Goal: Information Seeking & Learning: Check status

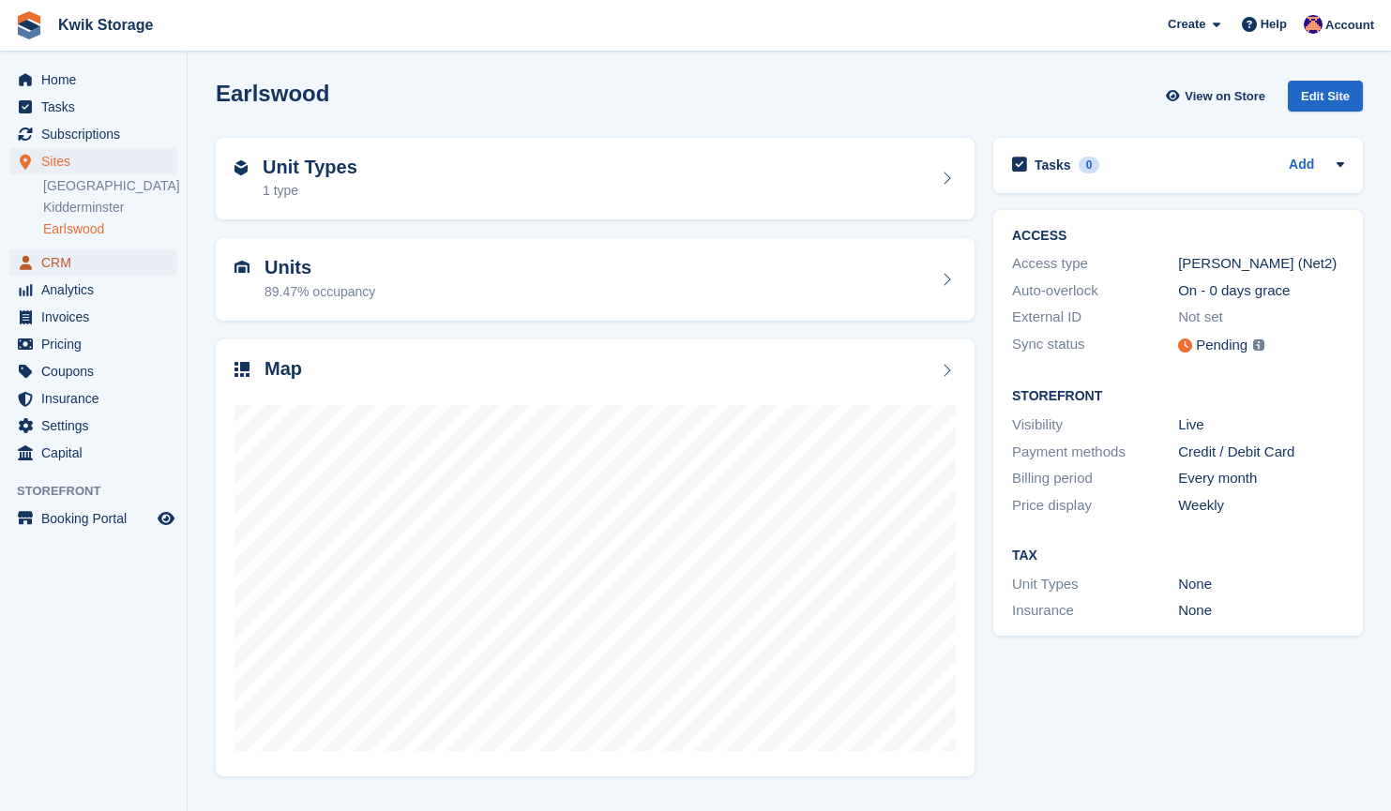
click at [155, 257] on link "CRM" at bounding box center [93, 262] width 168 height 26
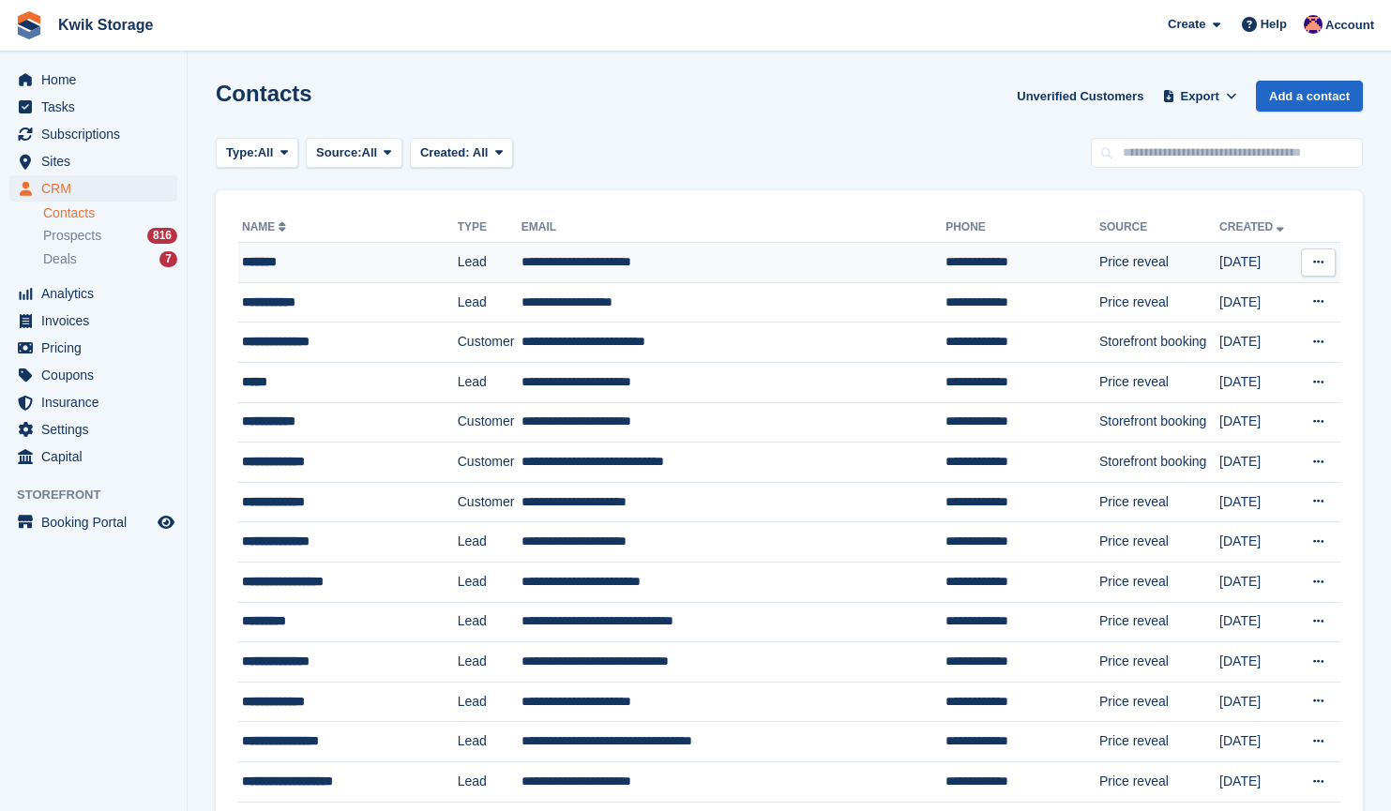
click at [353, 281] on td "*******" at bounding box center [347, 263] width 219 height 40
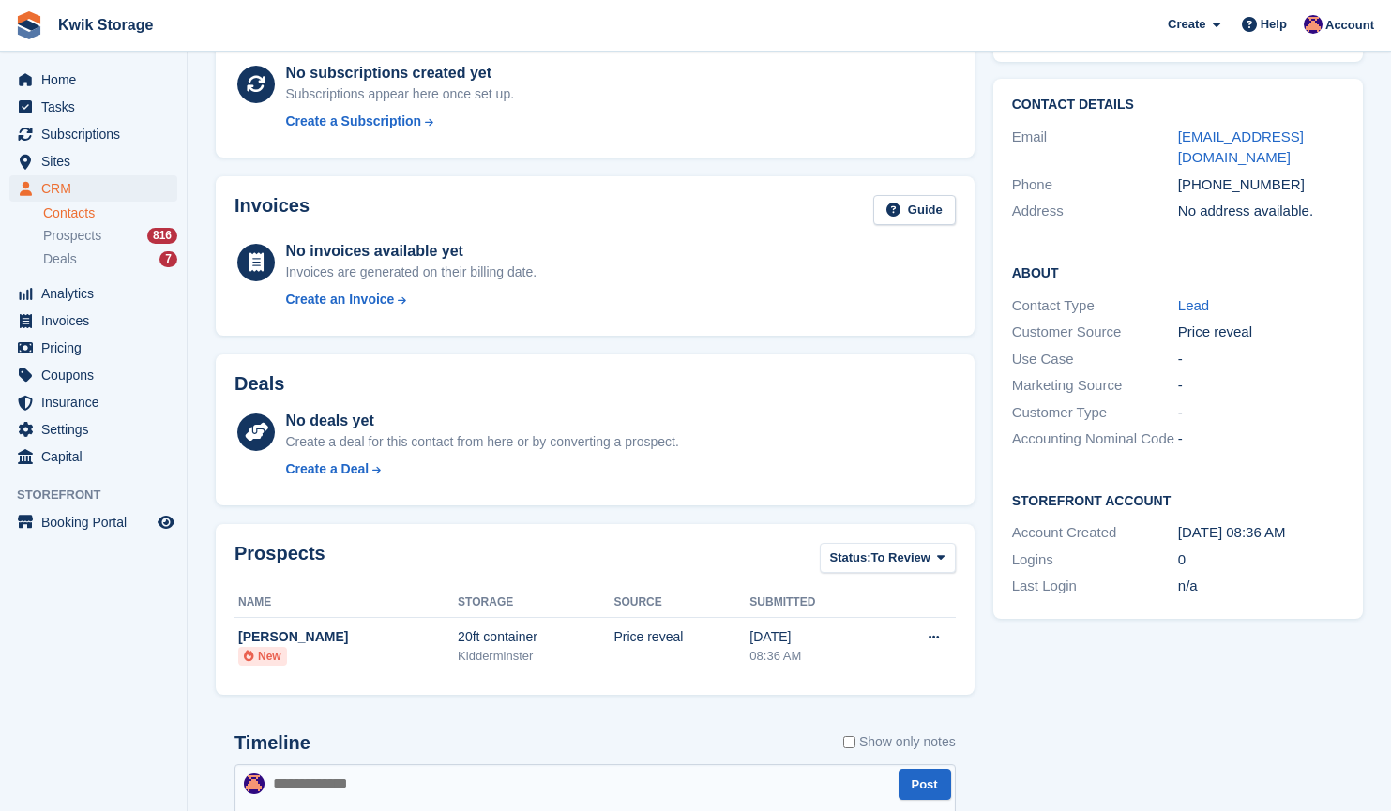
scroll to position [133, 0]
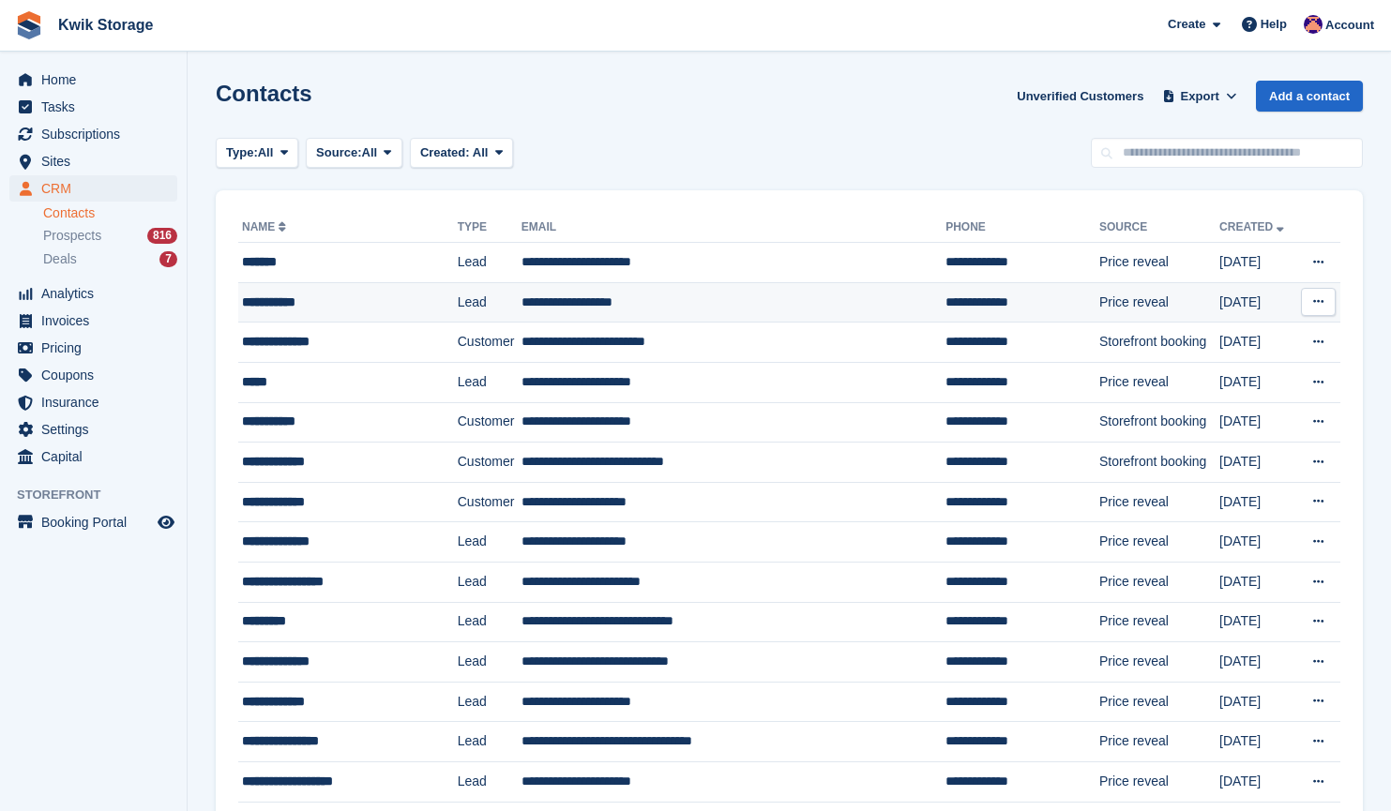
click at [404, 314] on td "**********" at bounding box center [347, 302] width 219 height 40
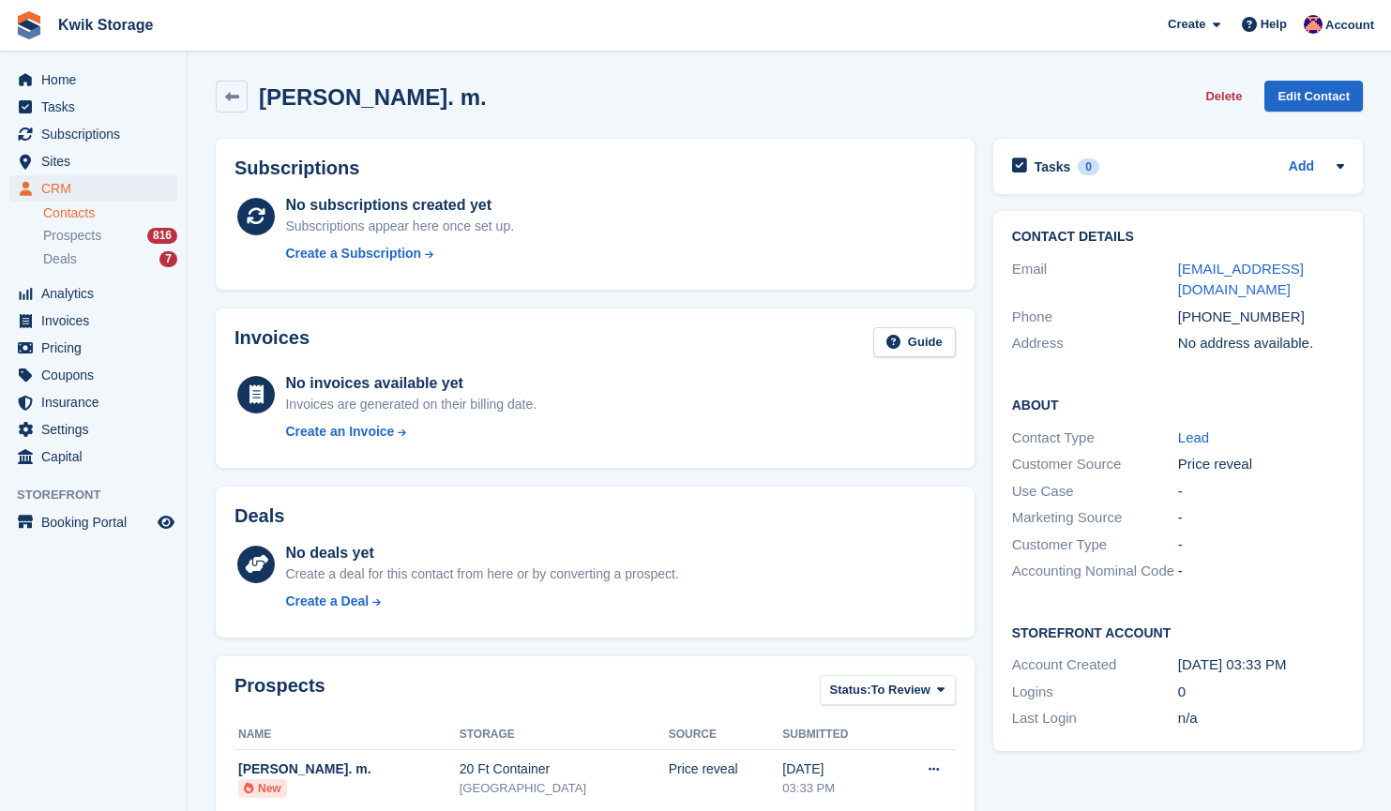
scroll to position [41, 0]
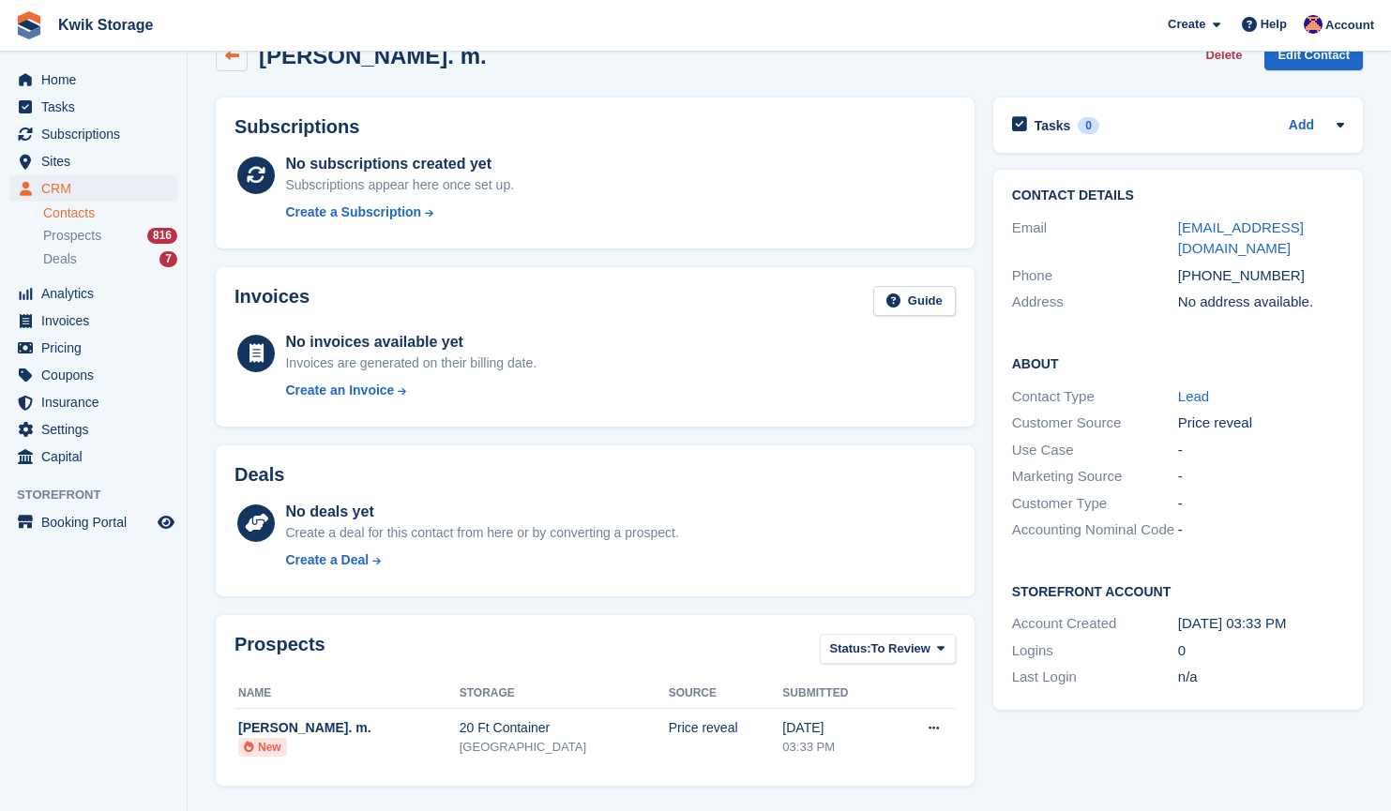
click at [223, 53] on link at bounding box center [232, 55] width 32 height 32
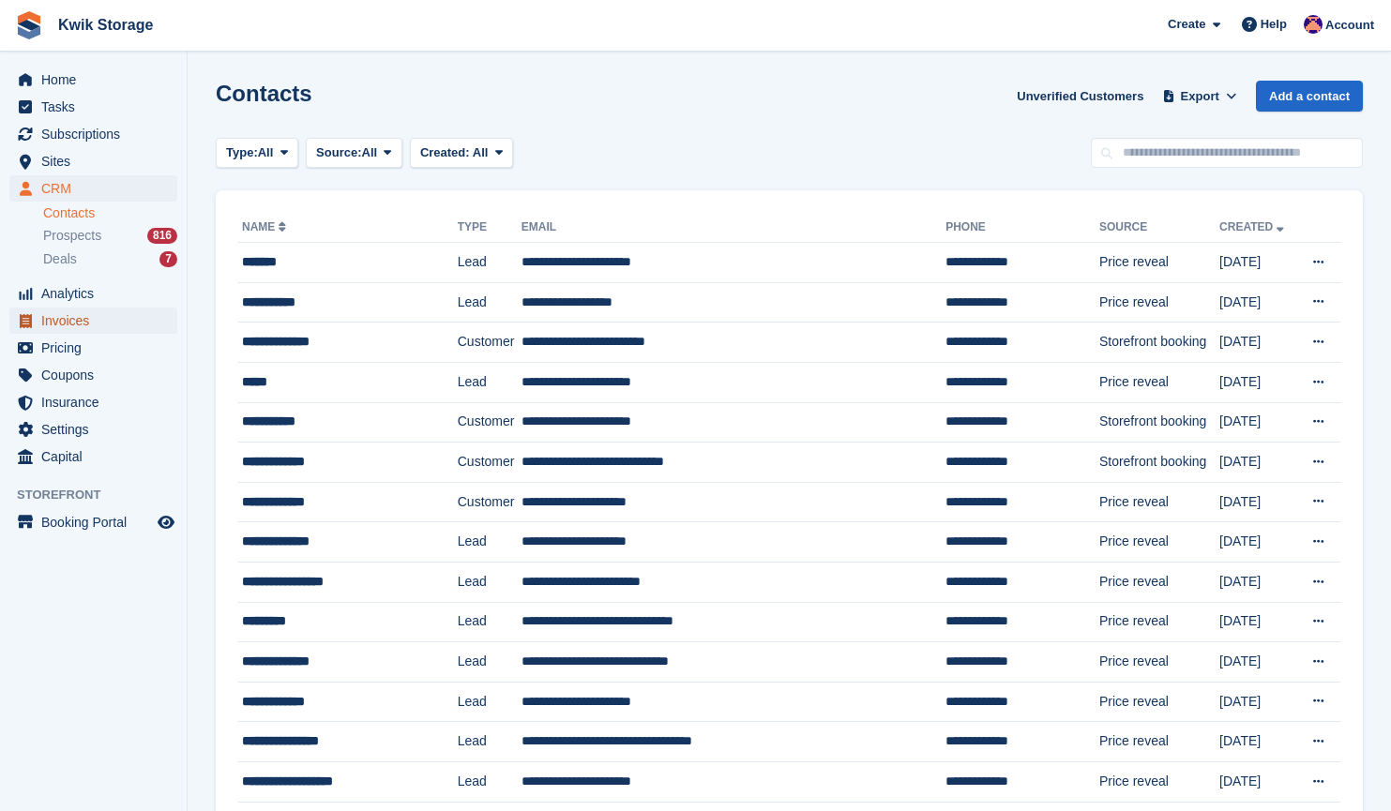
click at [128, 315] on span "Invoices" at bounding box center [97, 321] width 113 height 26
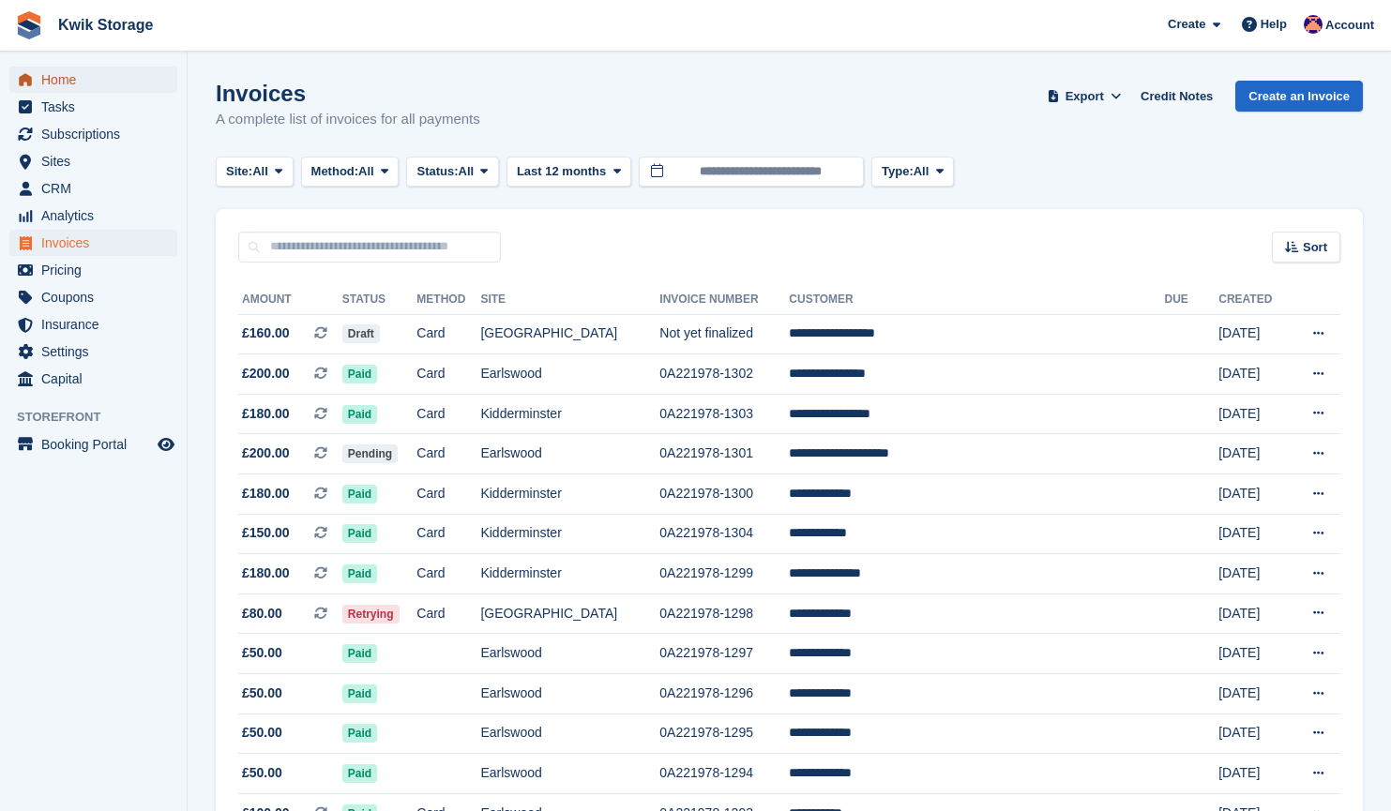
click at [129, 82] on span "Home" at bounding box center [97, 80] width 113 height 26
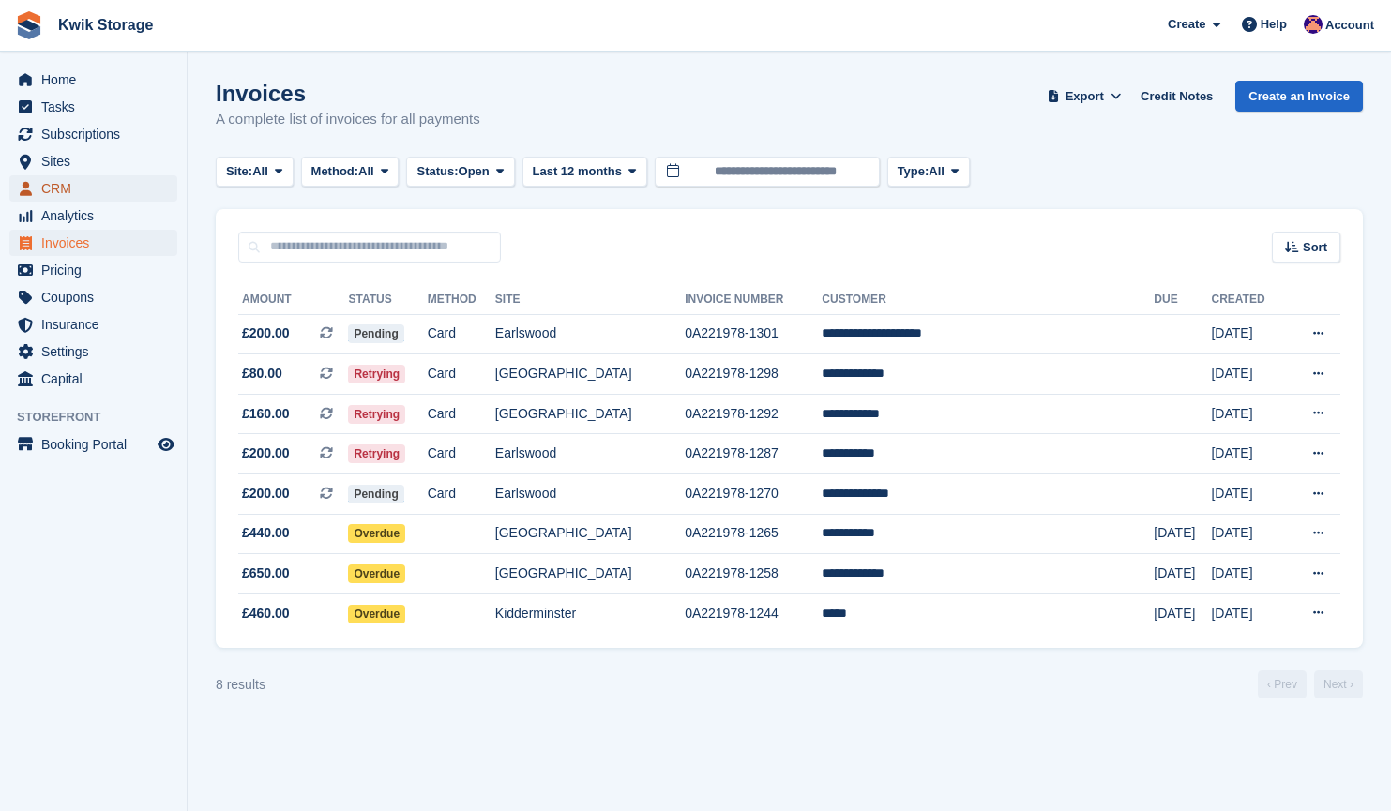
click at [158, 184] on link "CRM" at bounding box center [93, 188] width 168 height 26
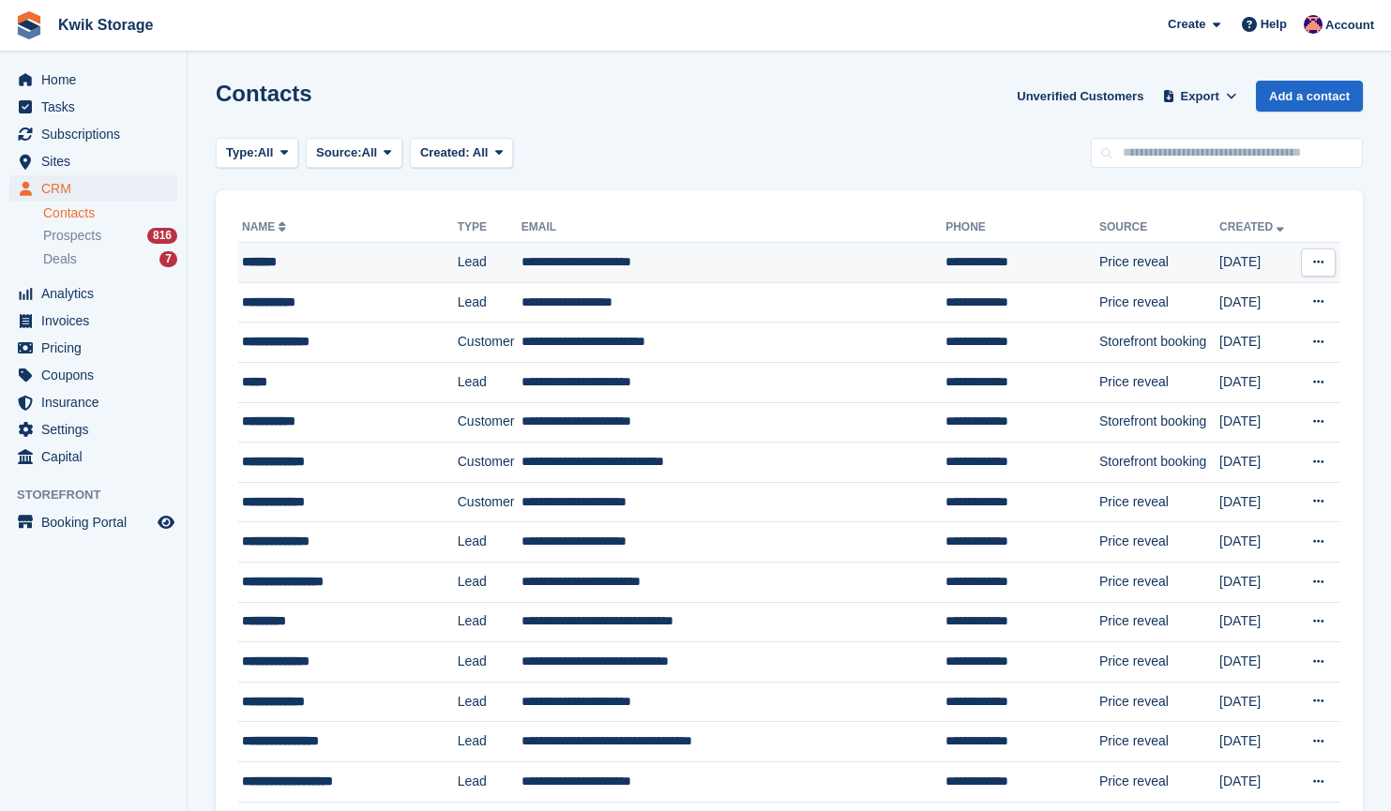
click at [407, 248] on td "*******" at bounding box center [347, 263] width 219 height 40
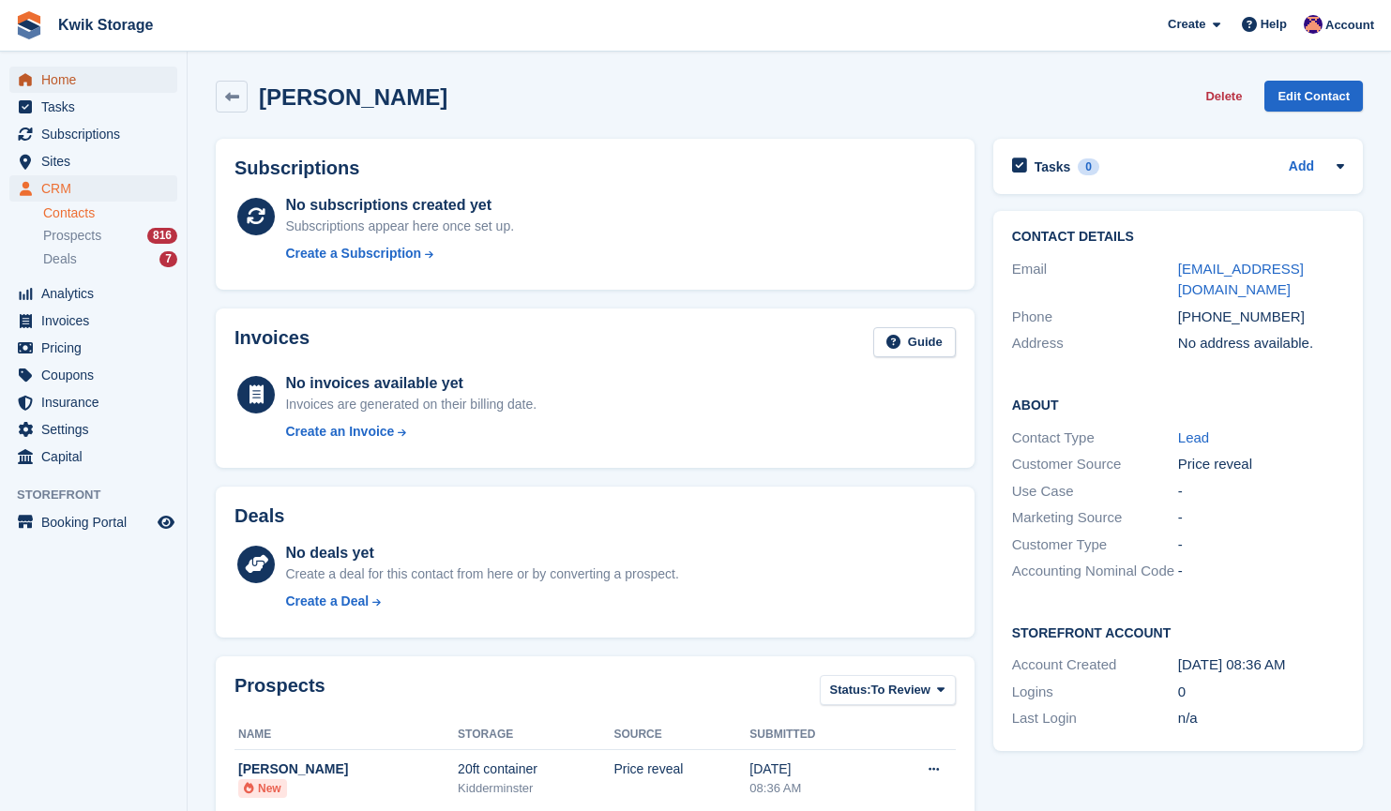
click at [111, 88] on span "Home" at bounding box center [97, 80] width 113 height 26
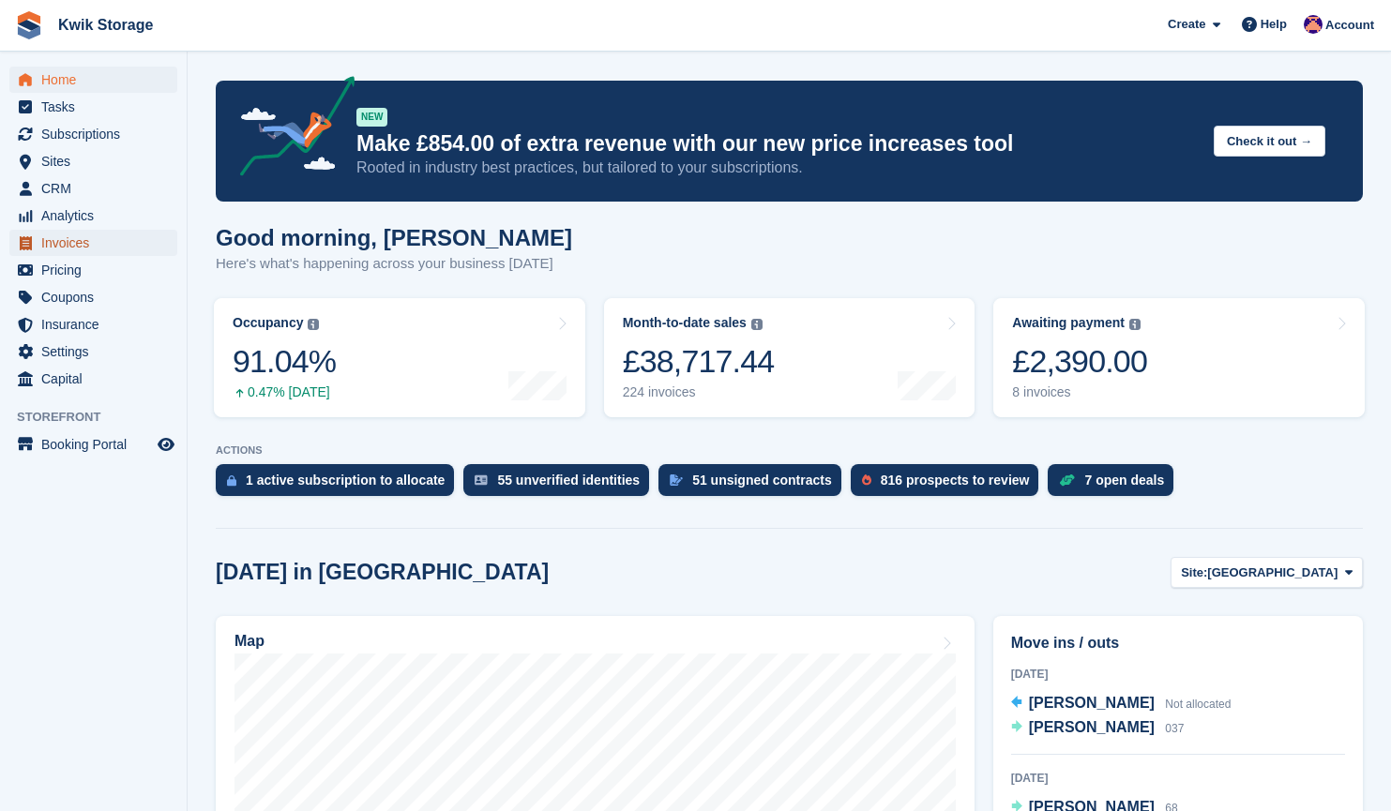
click at [81, 238] on span "Invoices" at bounding box center [97, 243] width 113 height 26
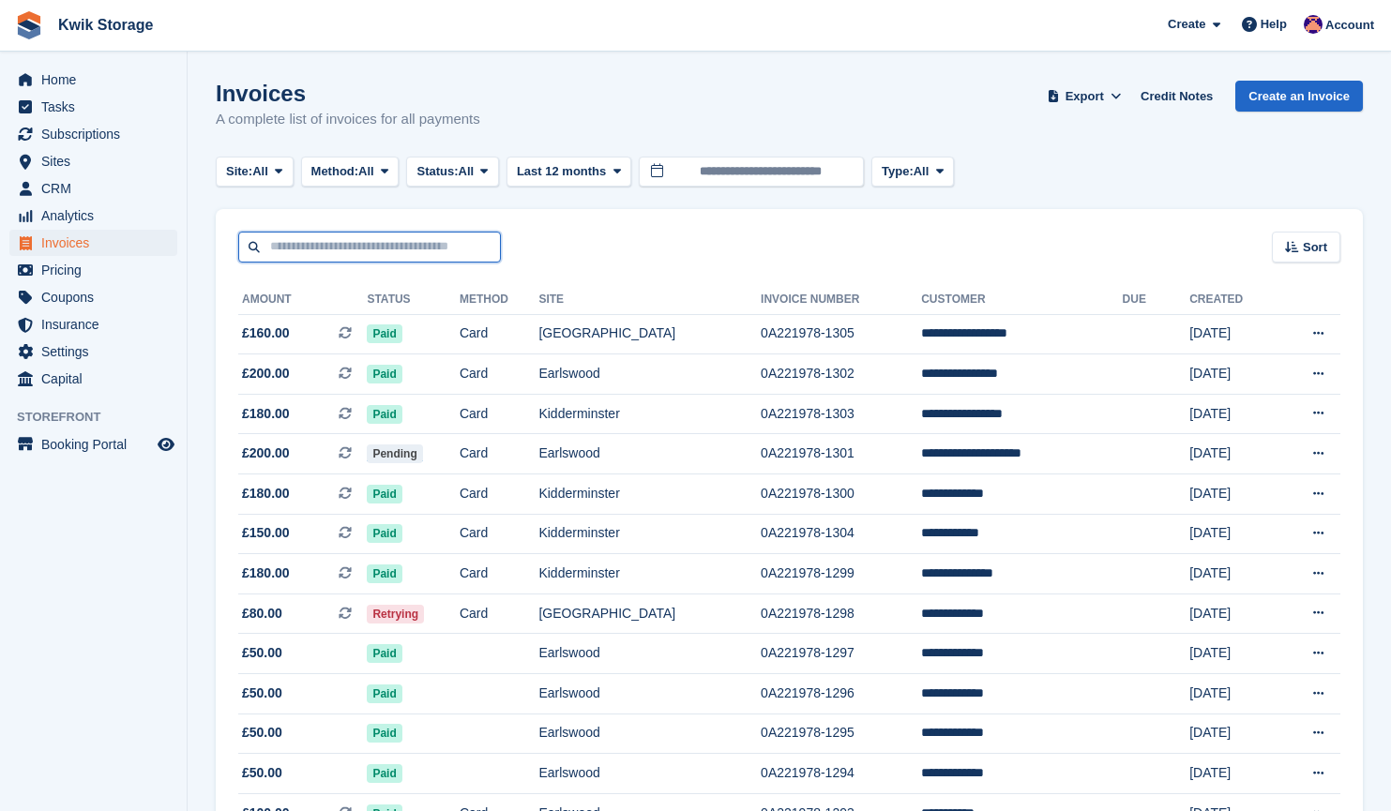
drag, startPoint x: 0, startPoint y: 0, endPoint x: 362, endPoint y: 251, distance: 440.6
click at [362, 251] on input "text" at bounding box center [369, 247] width 263 height 31
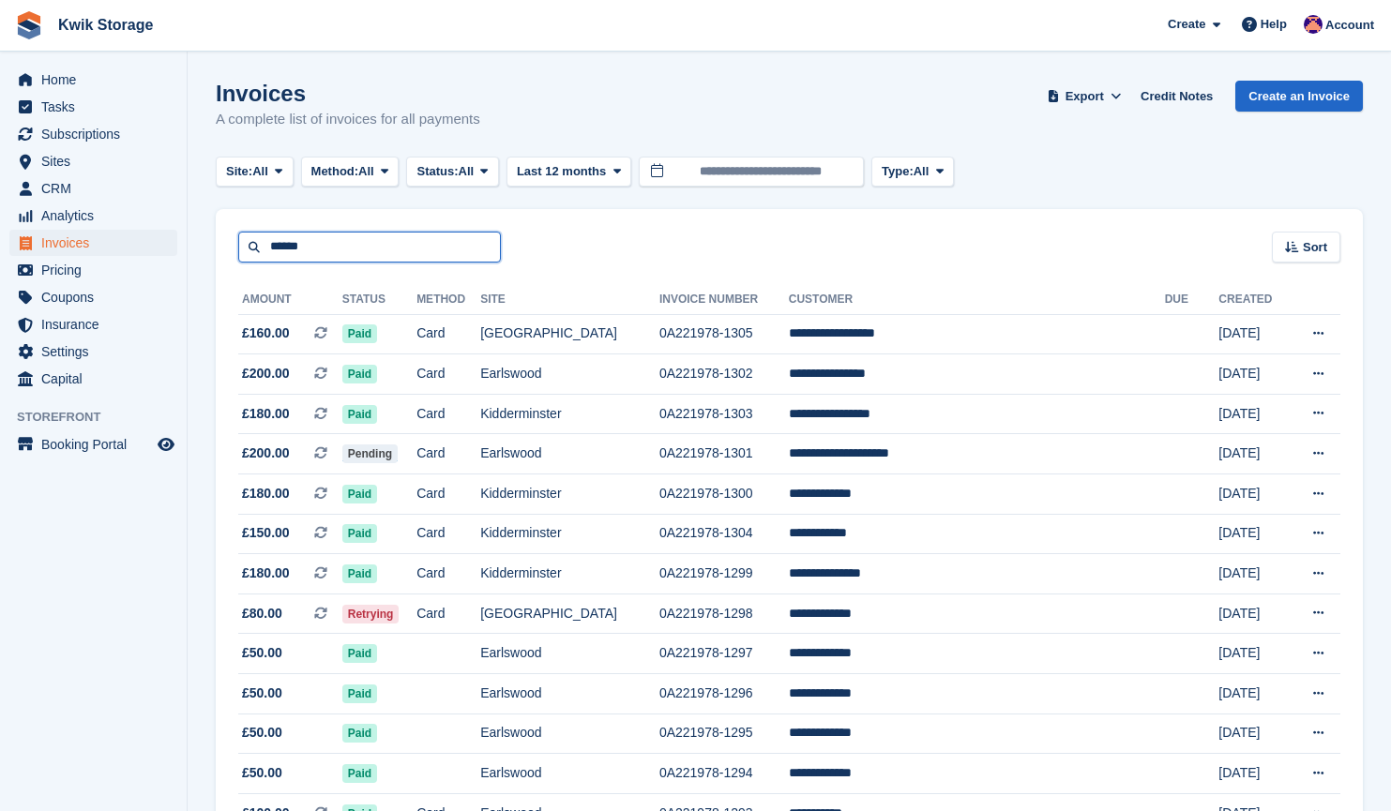
type input "*****"
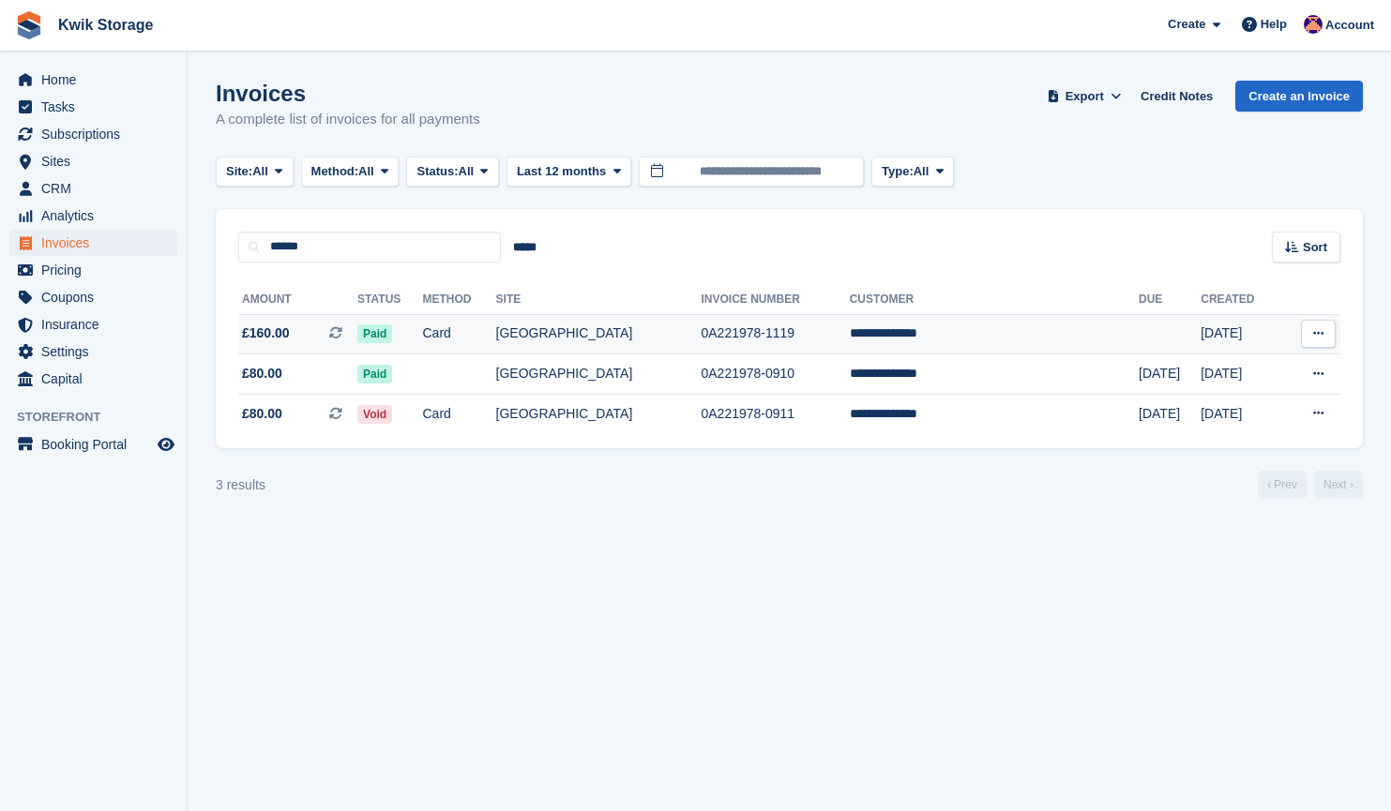
click at [638, 338] on td "[GEOGRAPHIC_DATA]" at bounding box center [598, 334] width 205 height 40
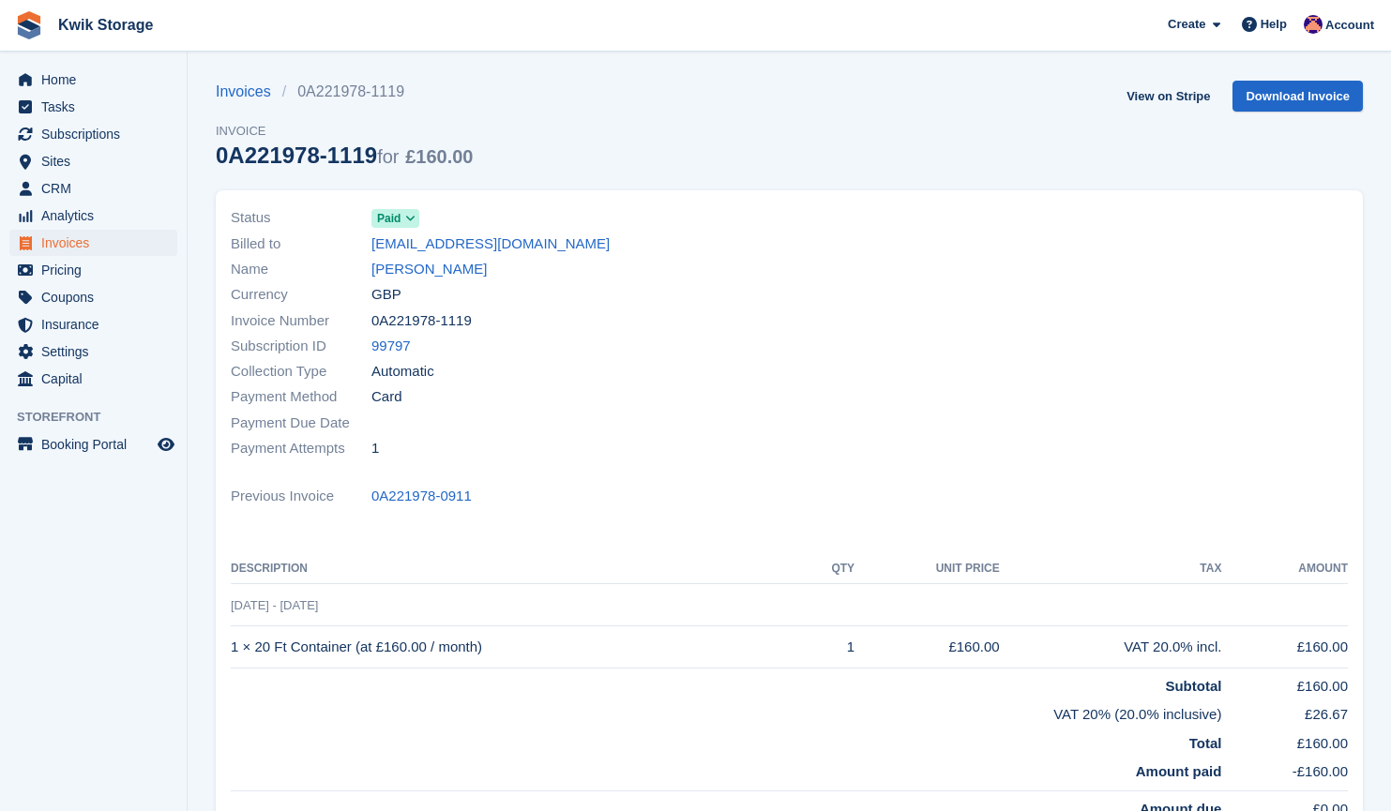
scroll to position [49, 0]
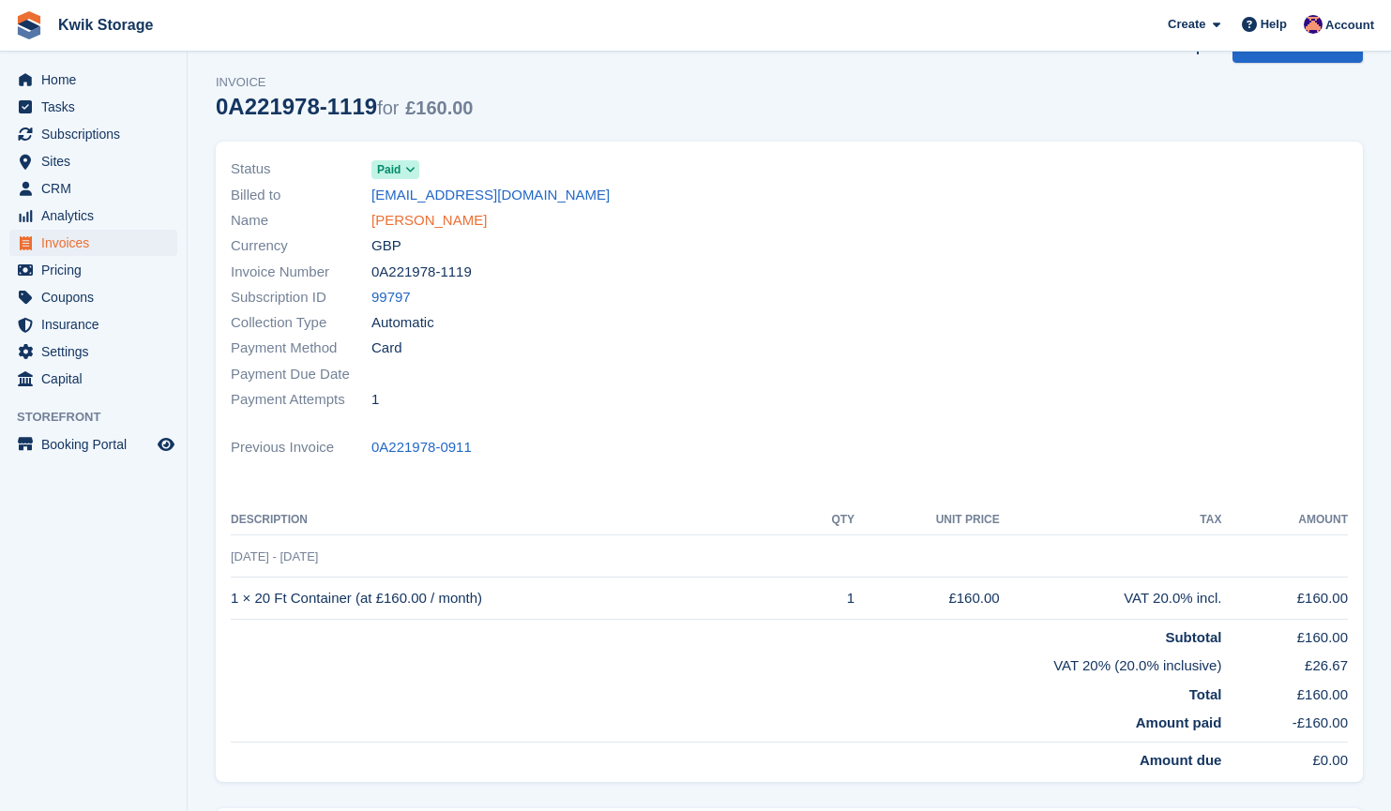
click at [461, 229] on link "Donat campbell" at bounding box center [428, 221] width 115 height 22
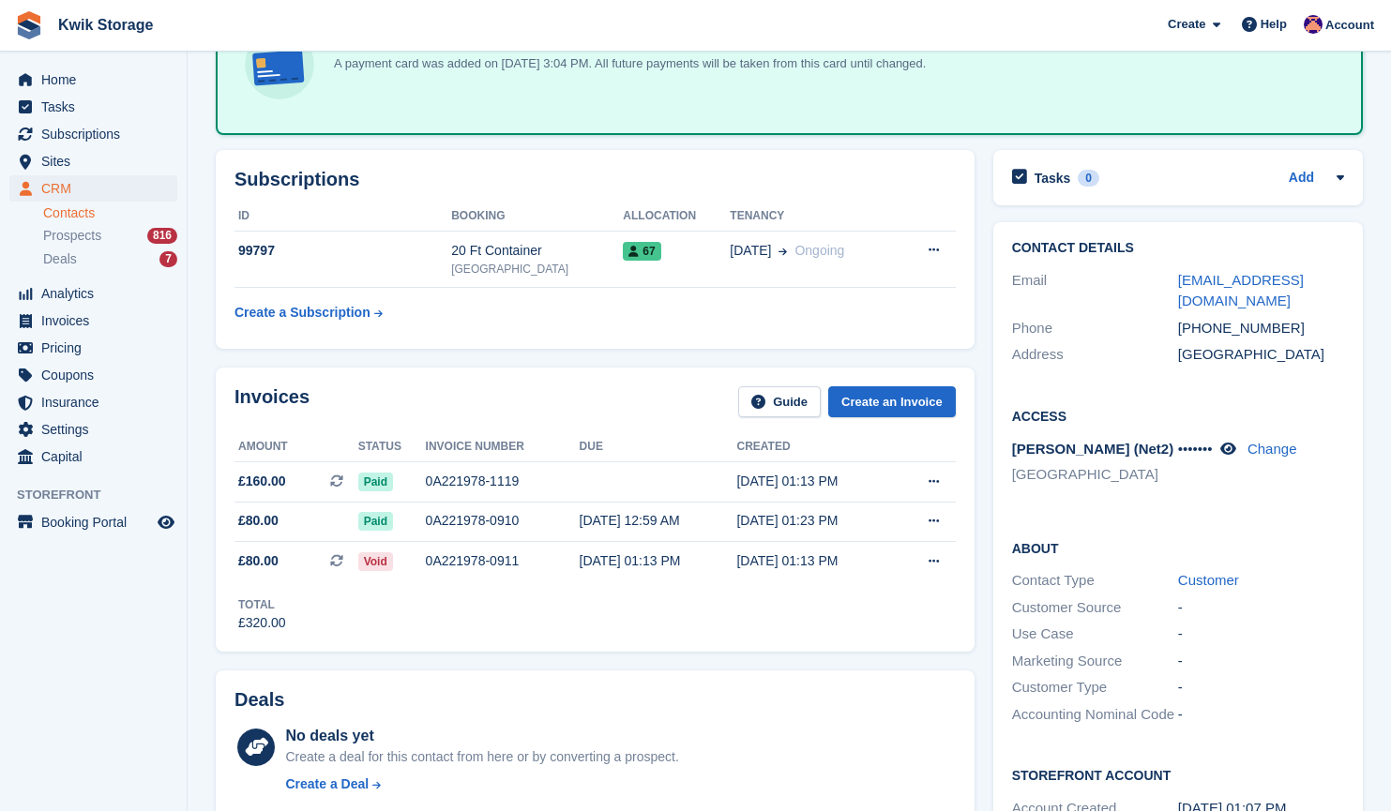
scroll to position [153, 0]
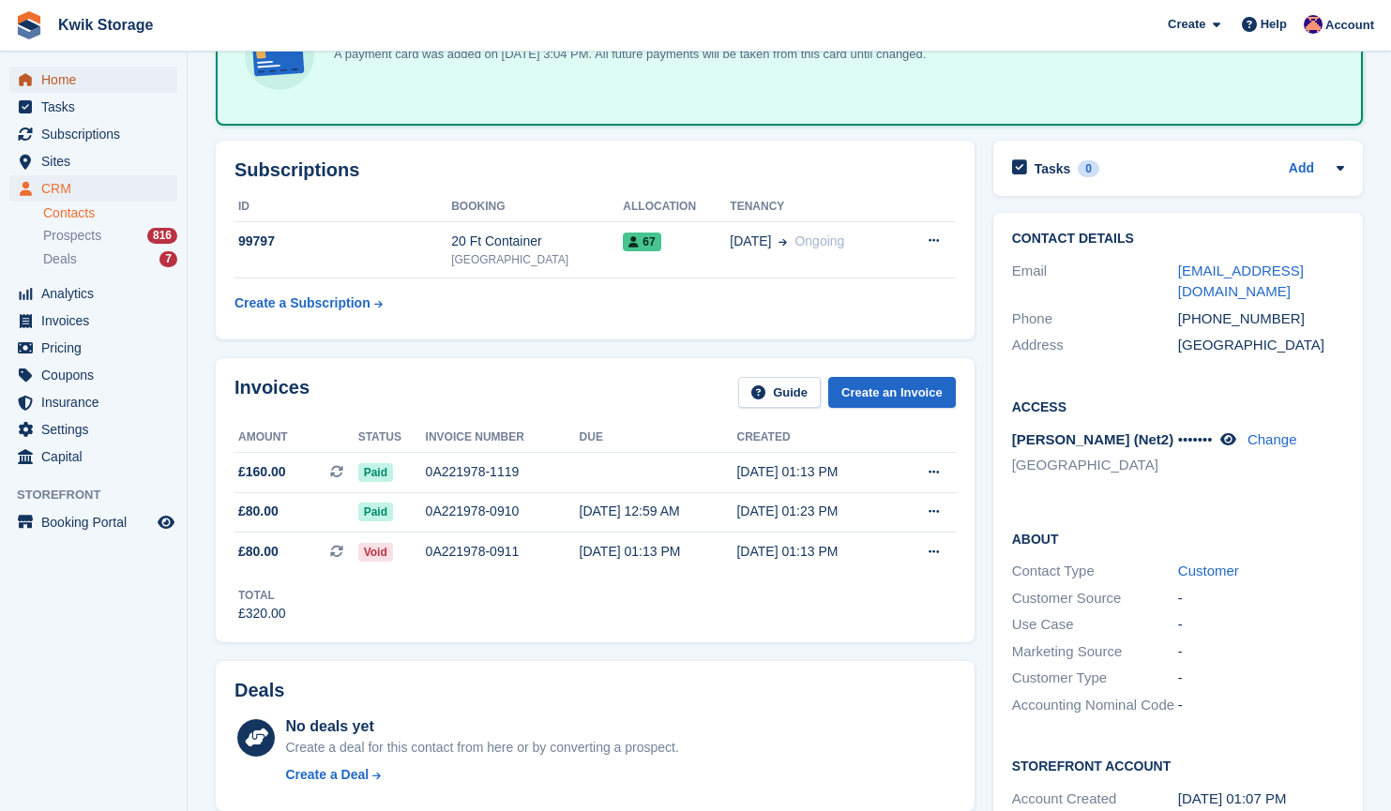
click at [108, 82] on span "Home" at bounding box center [97, 80] width 113 height 26
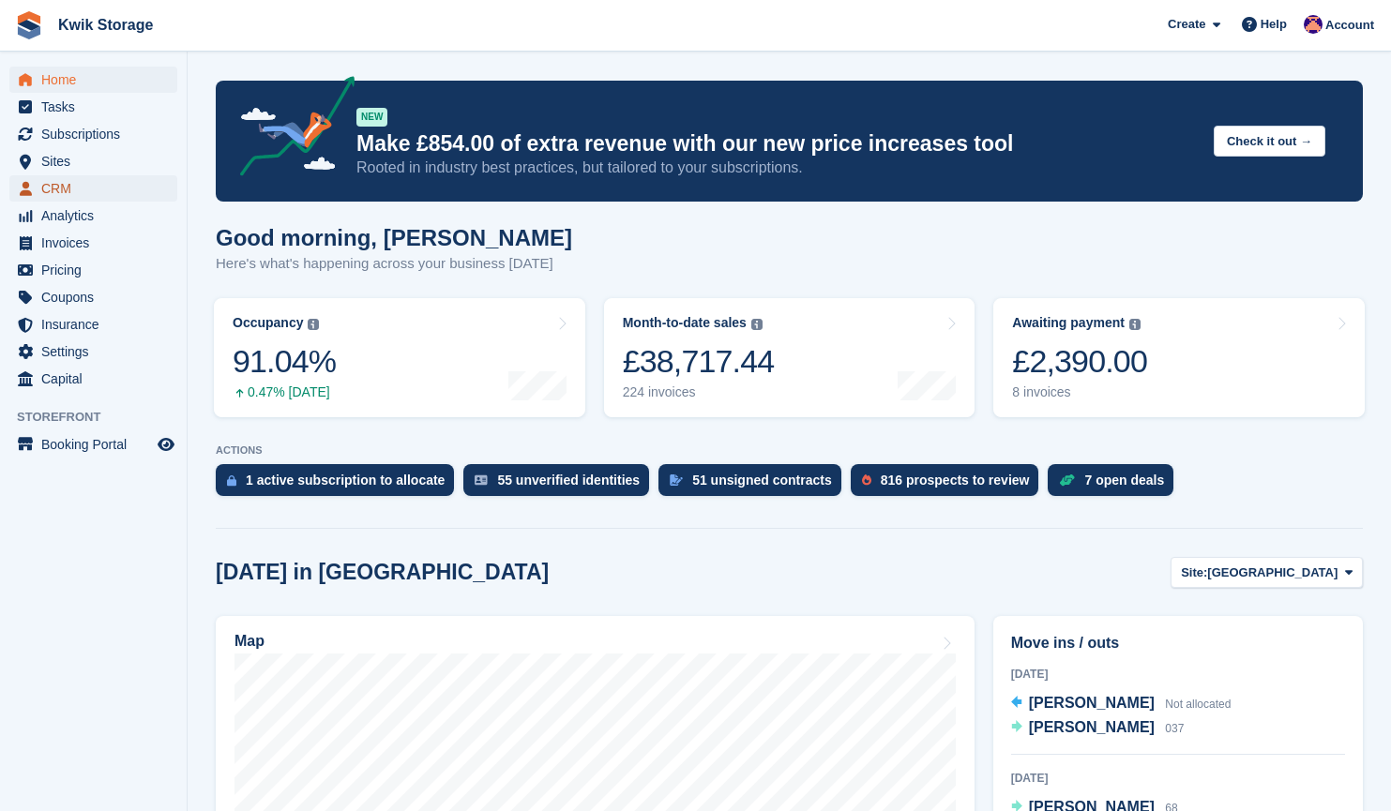
click at [115, 201] on span "CRM" at bounding box center [97, 188] width 113 height 26
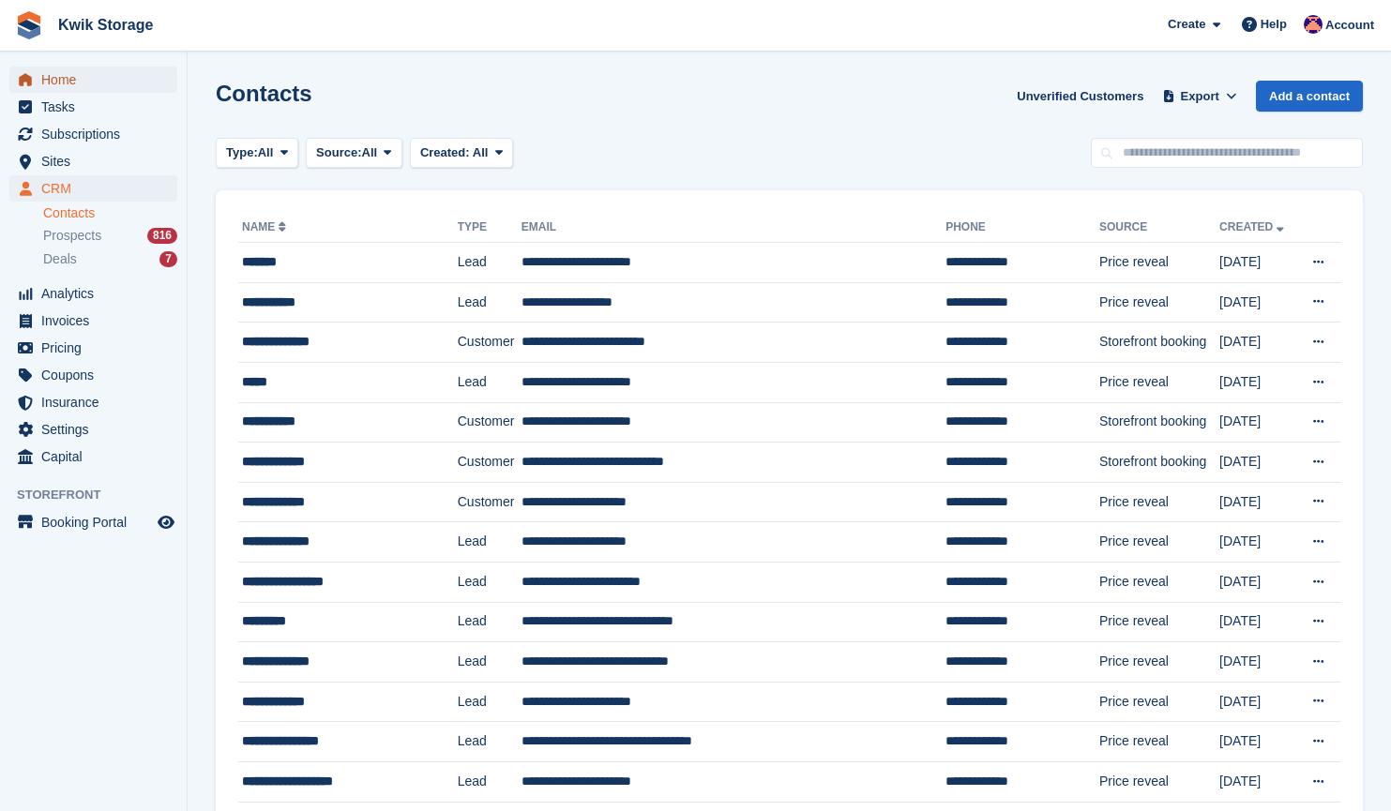
click at [63, 82] on span "Home" at bounding box center [97, 80] width 113 height 26
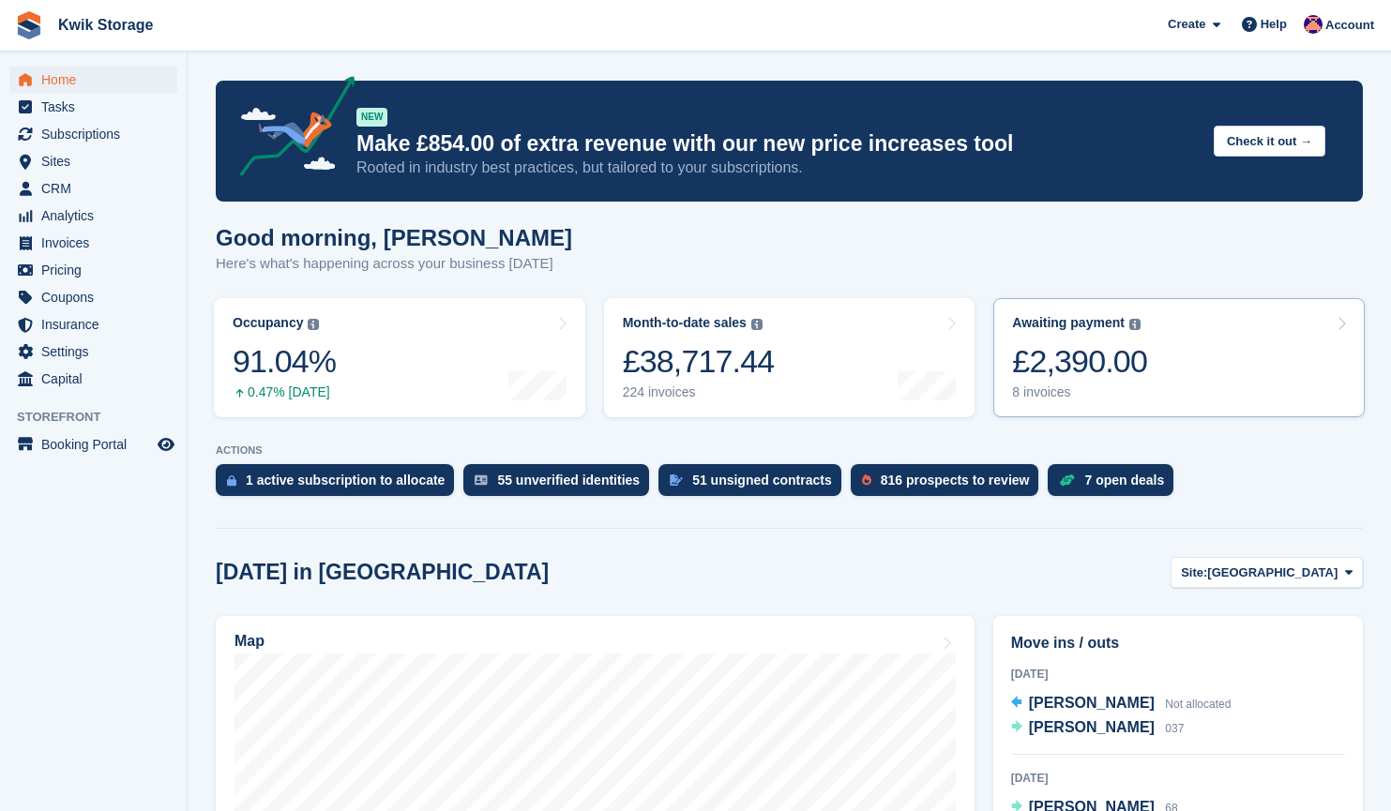
click at [1142, 327] on link "Awaiting payment The total outstanding balance on all open invoices. £2,390.00 …" at bounding box center [1178, 357] width 371 height 119
